Goal: Information Seeking & Learning: Learn about a topic

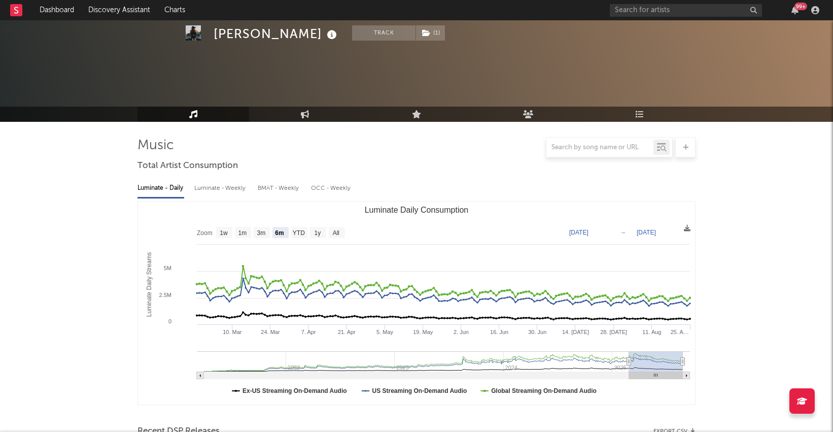
select select "6m"
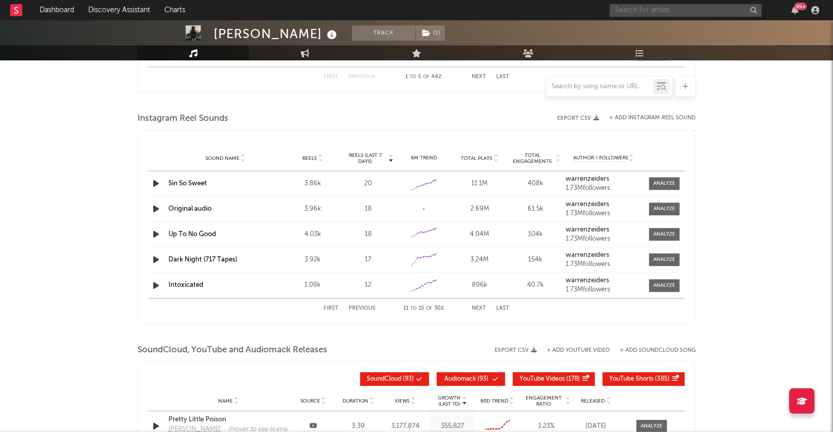
click at [628, 8] on input "text" at bounding box center [686, 10] width 152 height 13
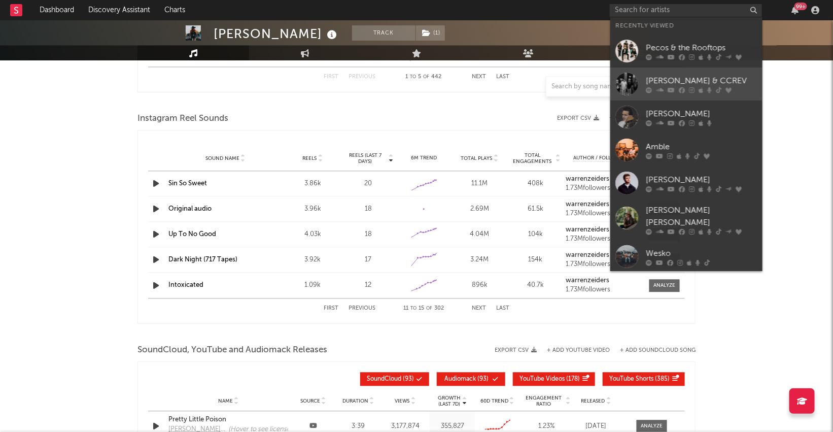
click at [699, 76] on div "[PERSON_NAME] & CCREV" at bounding box center [702, 81] width 112 height 12
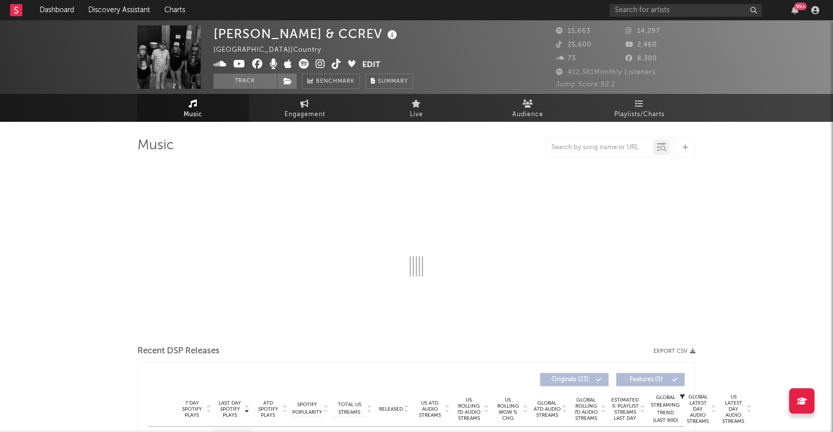
select select "6m"
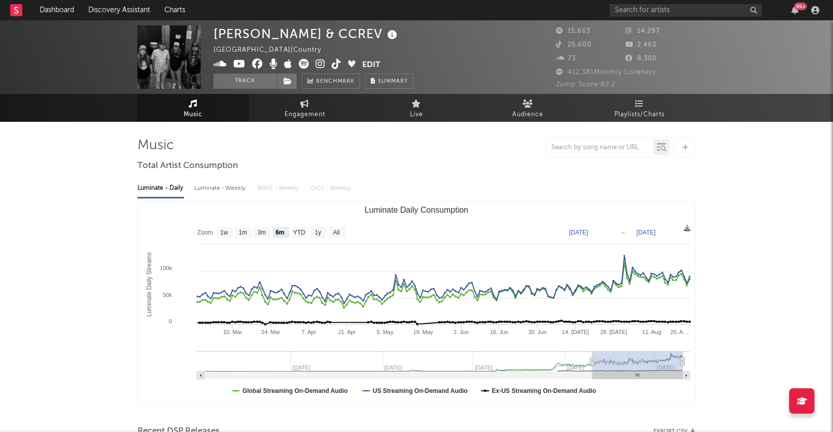
drag, startPoint x: 135, startPoint y: 223, endPoint x: 125, endPoint y: 216, distance: 13.1
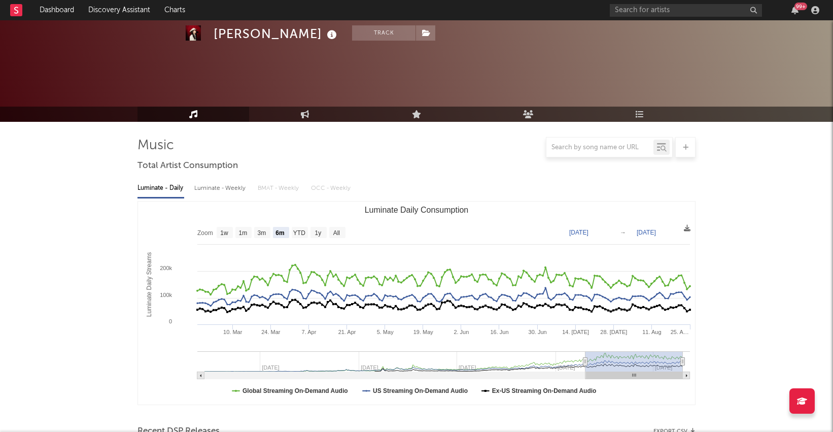
select select "6m"
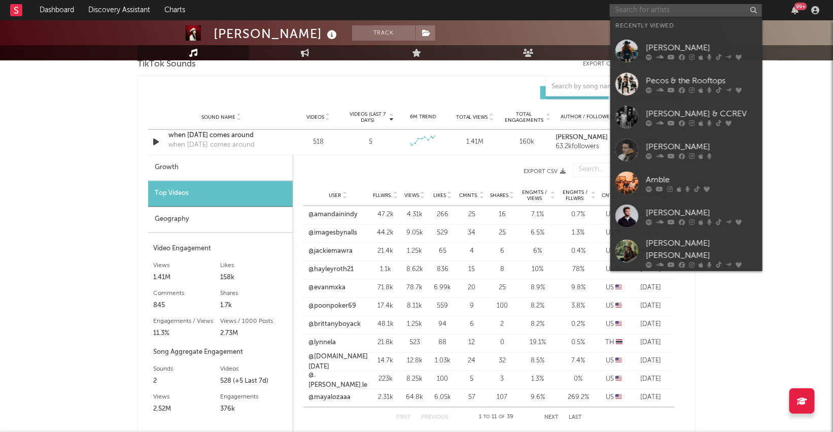
click at [681, 9] on input "text" at bounding box center [686, 10] width 152 height 13
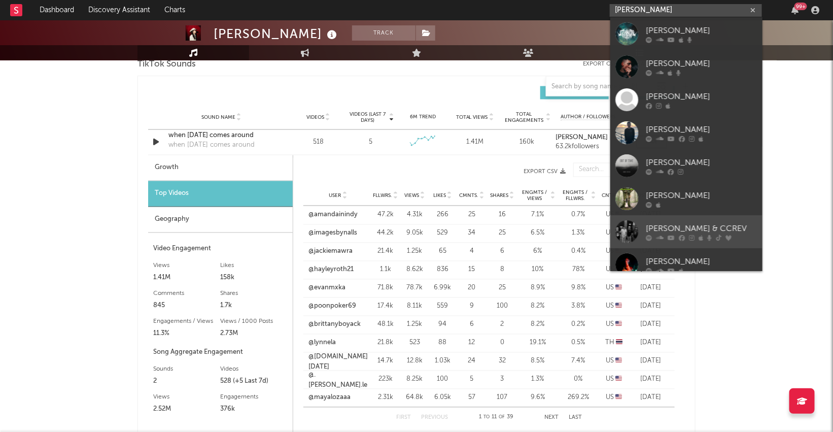
type input "gannon"
click at [718, 228] on div "[PERSON_NAME] & CCREV" at bounding box center [702, 228] width 112 height 12
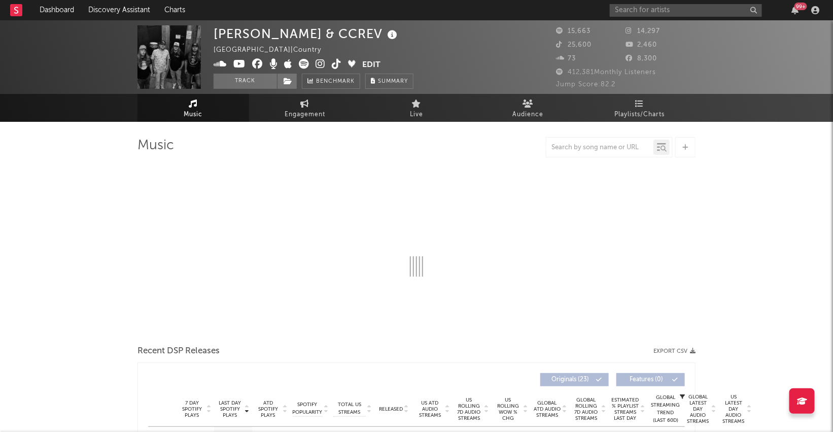
select select "6m"
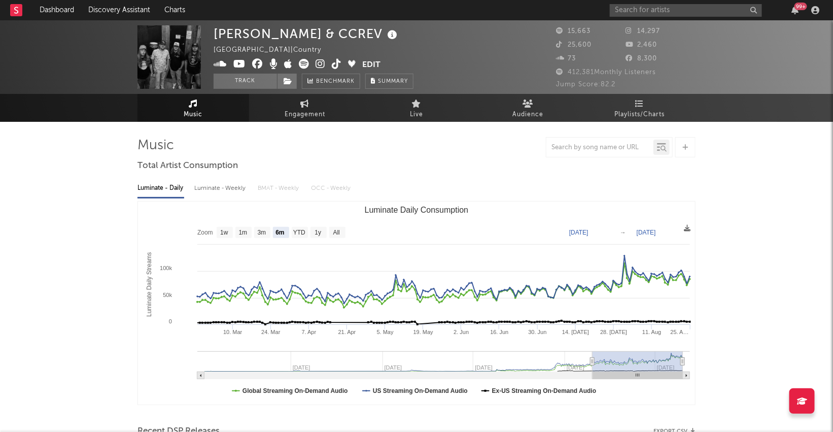
drag, startPoint x: 83, startPoint y: 235, endPoint x: 120, endPoint y: 228, distance: 38.1
click at [313, 110] on span "Engagement" at bounding box center [305, 115] width 41 height 12
select select "1w"
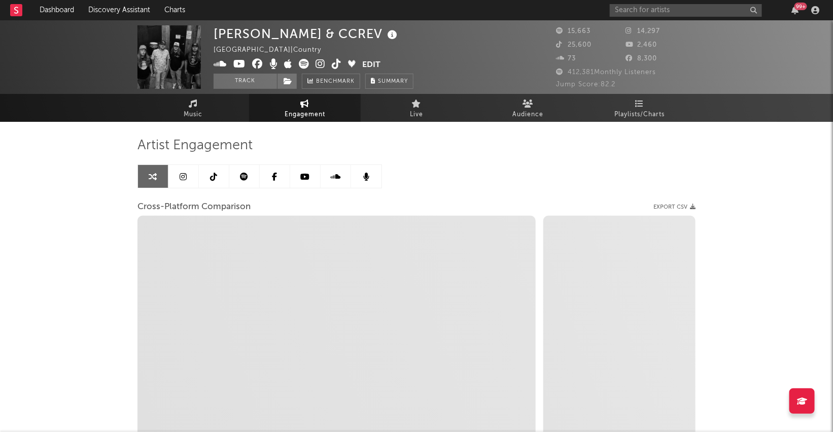
select select "1m"
